Goal: Task Accomplishment & Management: Manage account settings

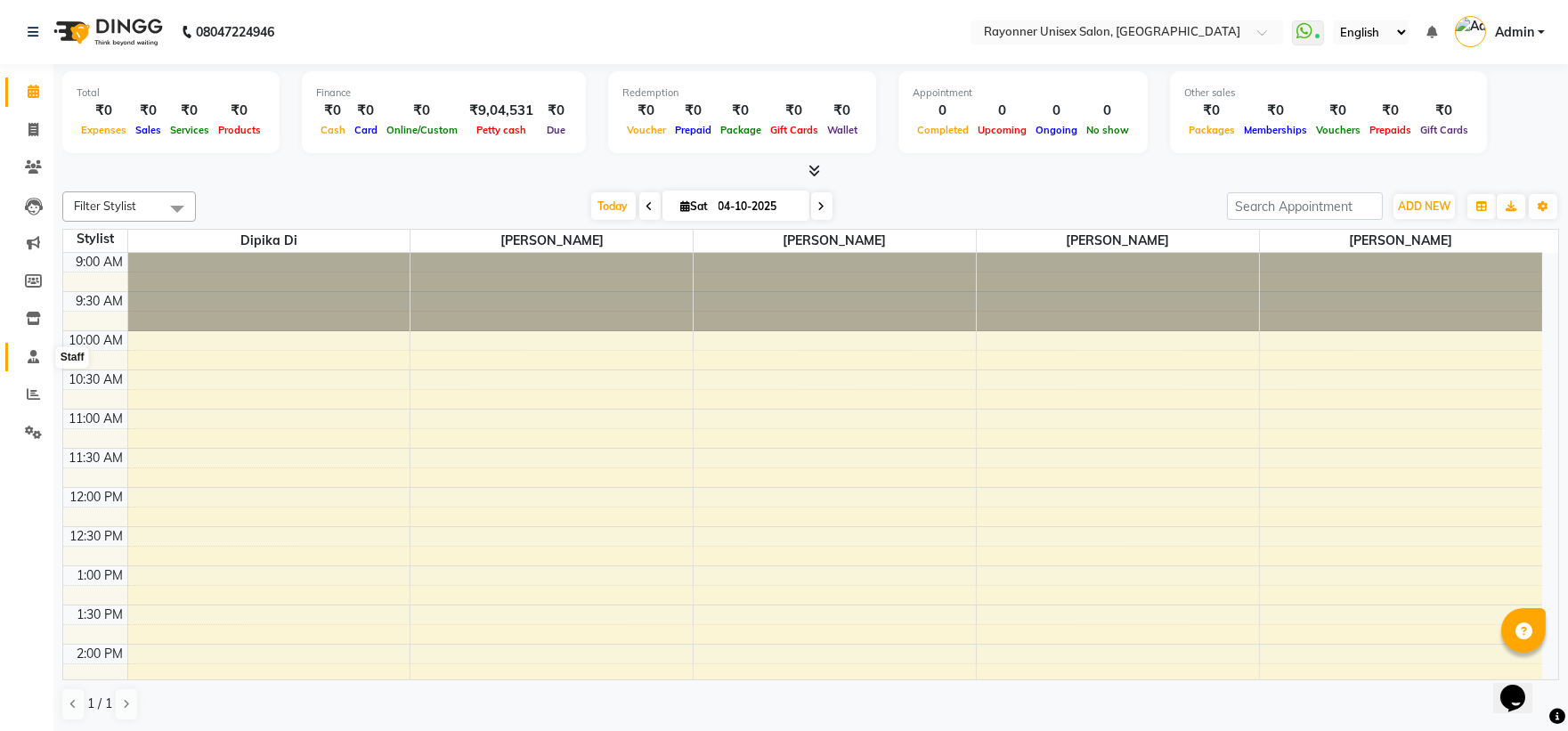
click at [33, 359] on icon at bounding box center [33, 356] width 11 height 13
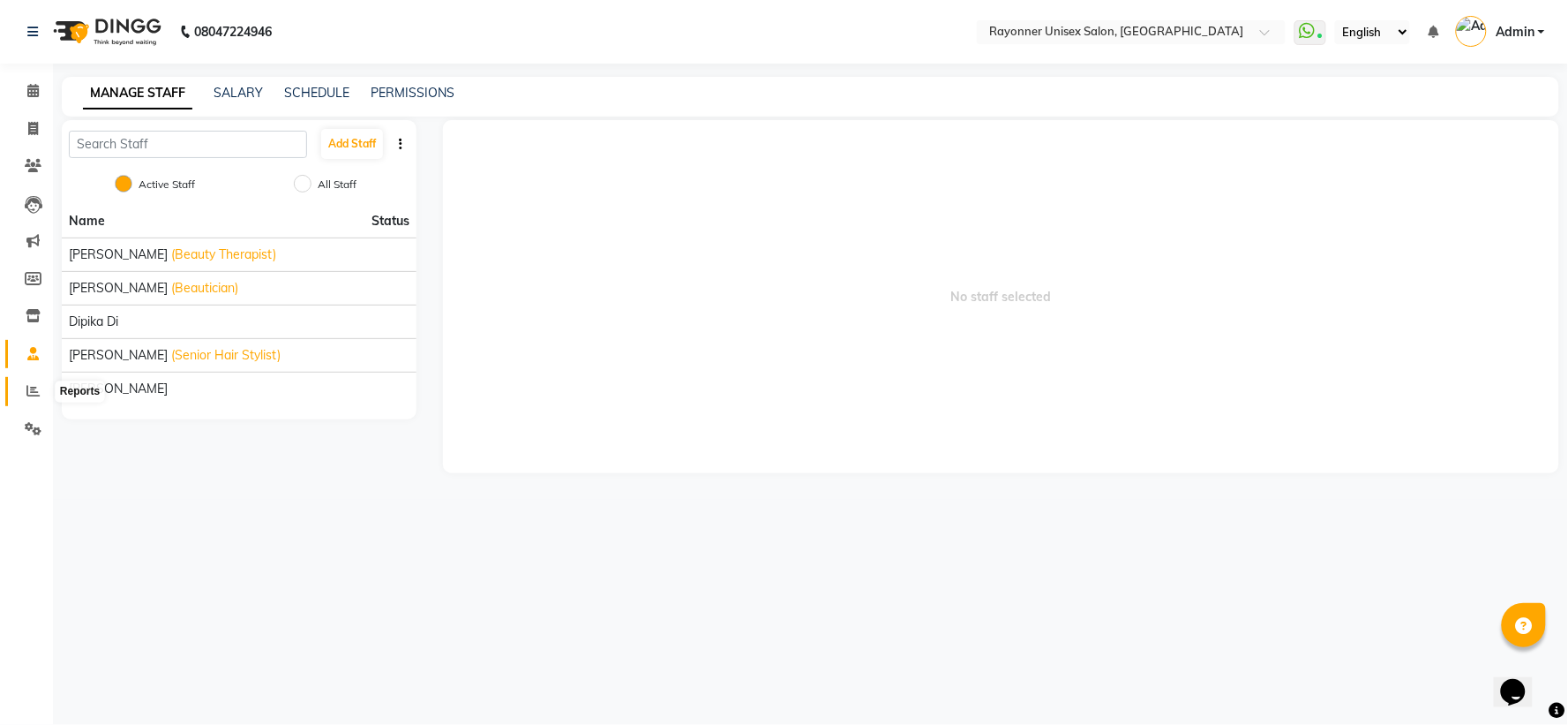
click at [38, 390] on icon at bounding box center [33, 390] width 13 height 13
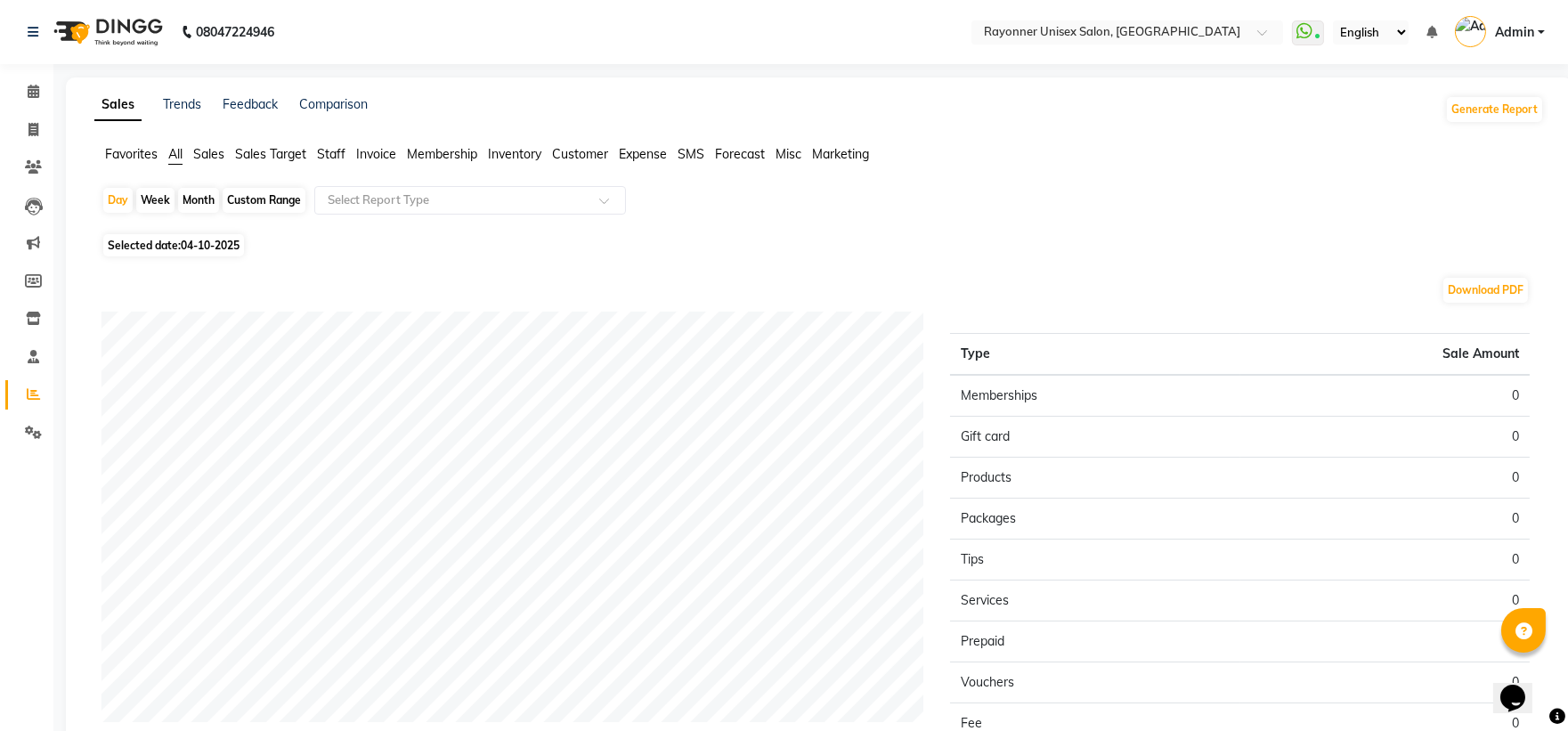
click at [103, 105] on link "Sales" at bounding box center [118, 105] width 47 height 32
click at [213, 156] on span "Sales" at bounding box center [209, 153] width 31 height 16
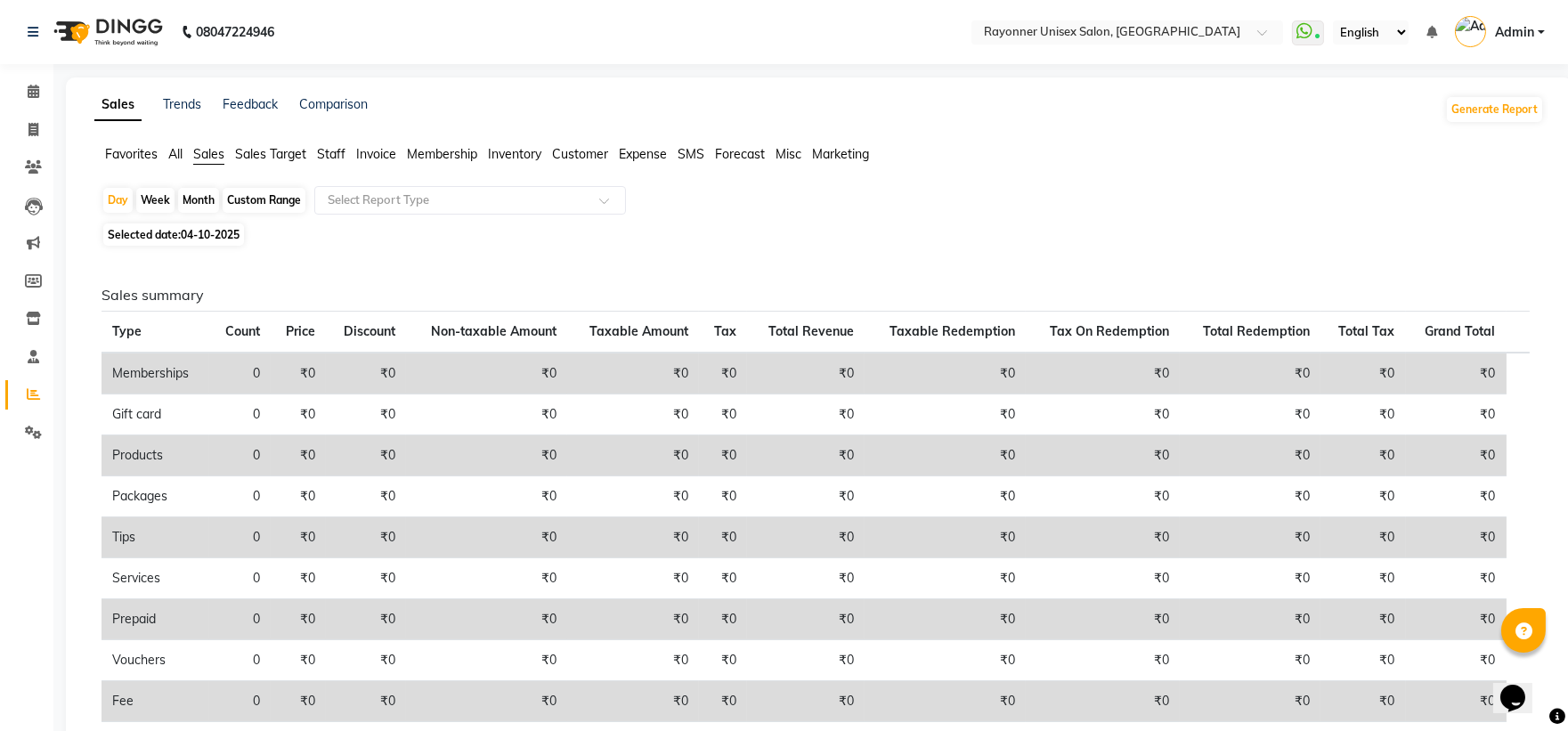
click at [206, 199] on div "Month" at bounding box center [198, 200] width 41 height 25
select select "10"
select select "2025"
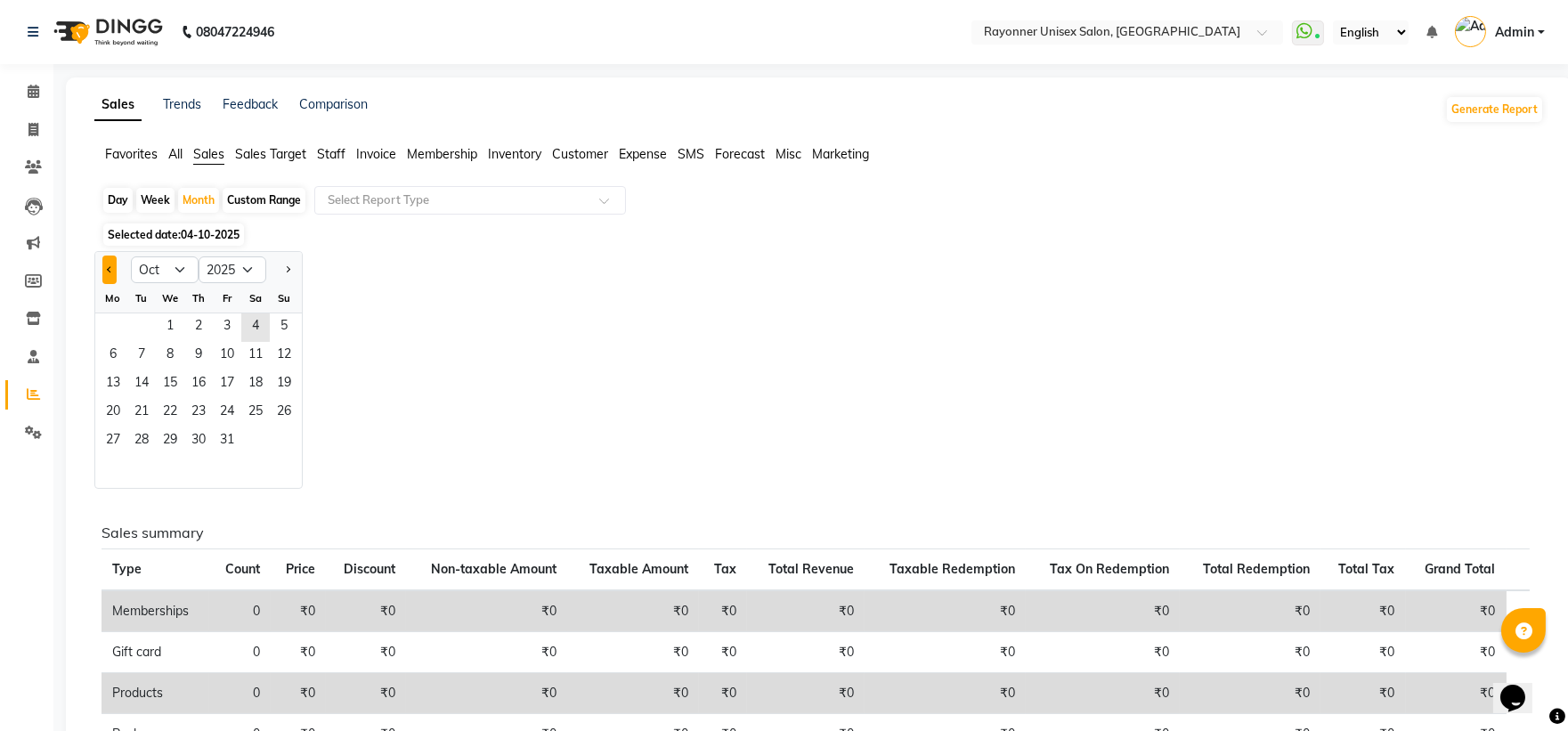
click at [105, 263] on button "Previous month" at bounding box center [109, 270] width 14 height 28
select select "9"
click at [109, 326] on span "1" at bounding box center [113, 327] width 28 height 28
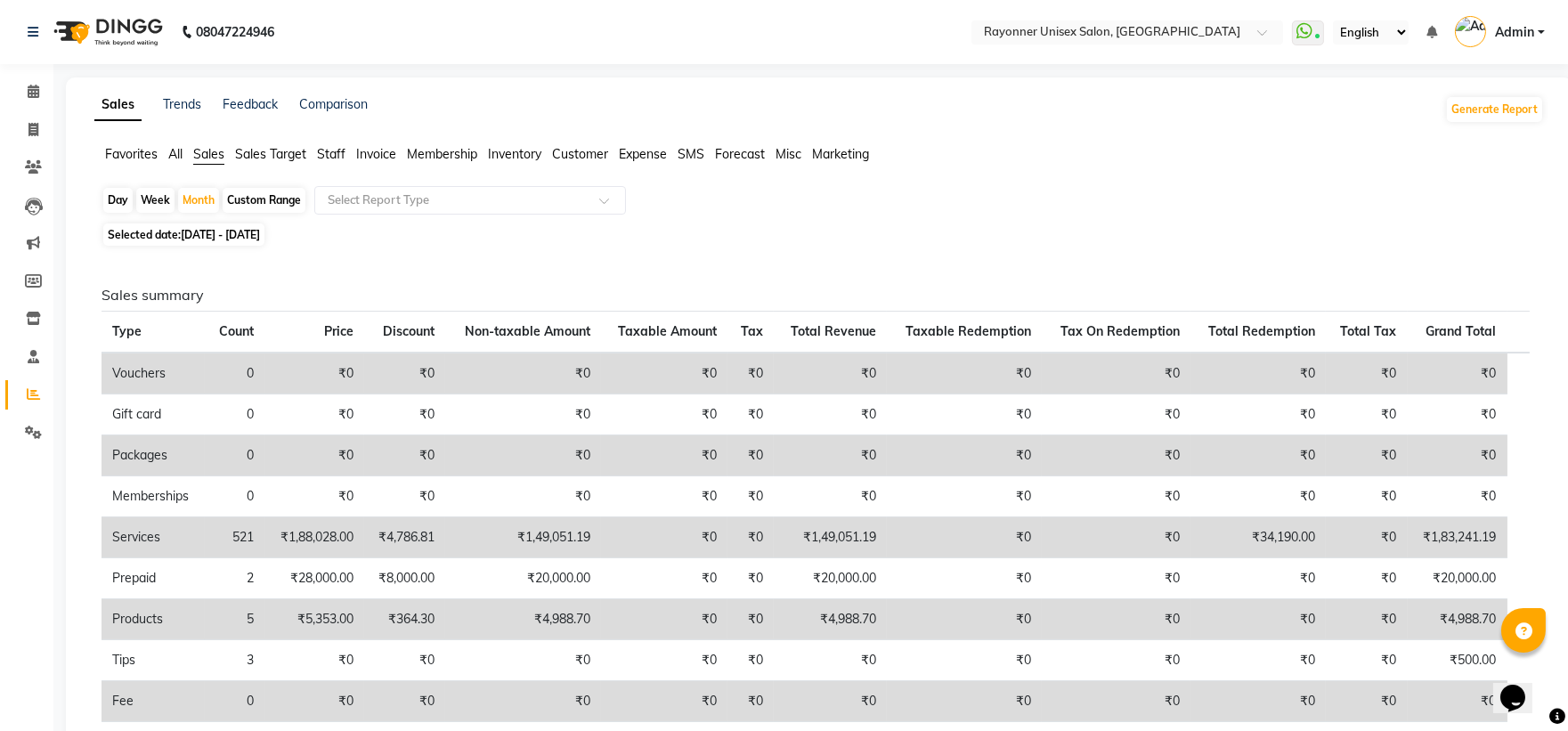
click at [341, 154] on span "Staff" at bounding box center [331, 153] width 28 height 16
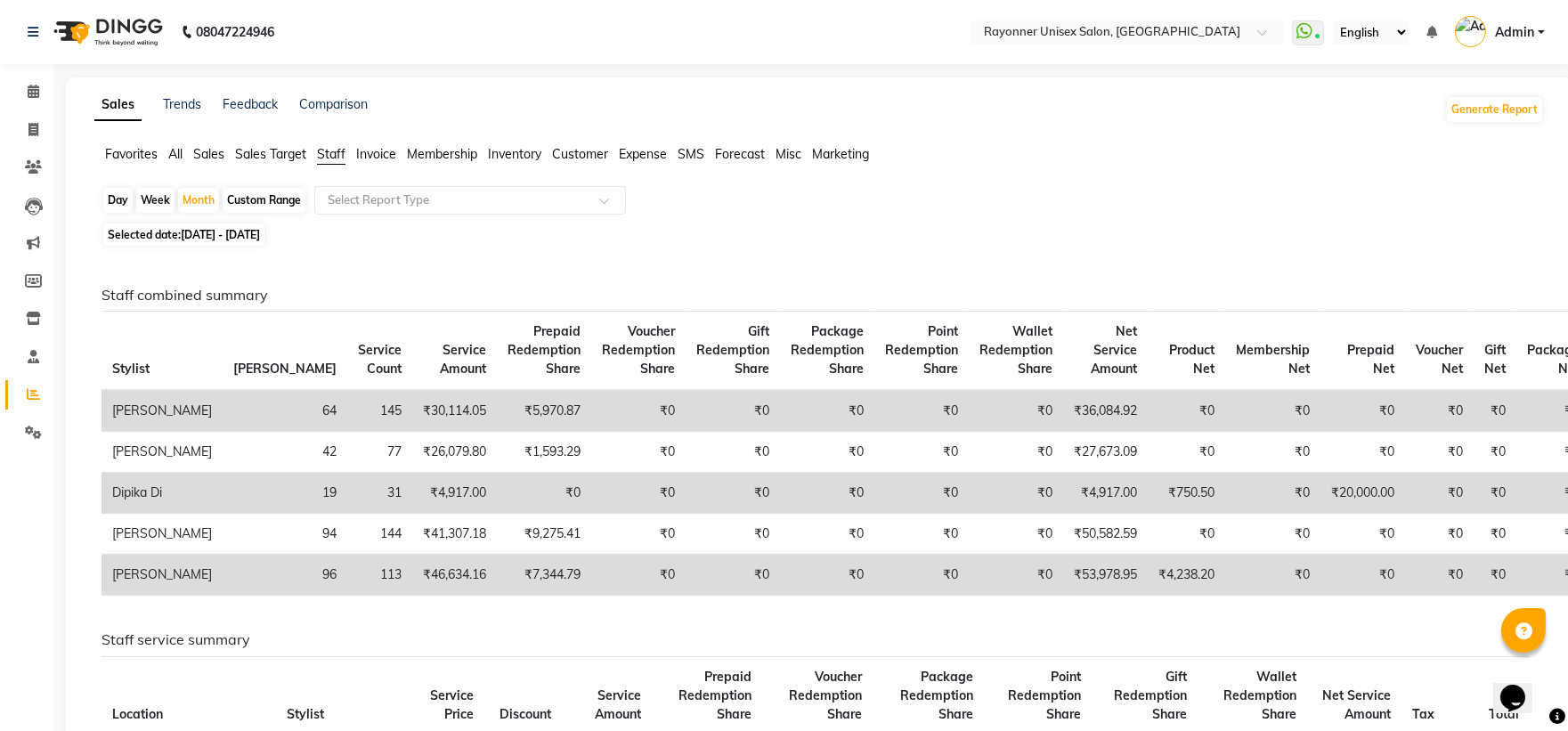
scroll to position [99, 0]
